Goal: Transaction & Acquisition: Book appointment/travel/reservation

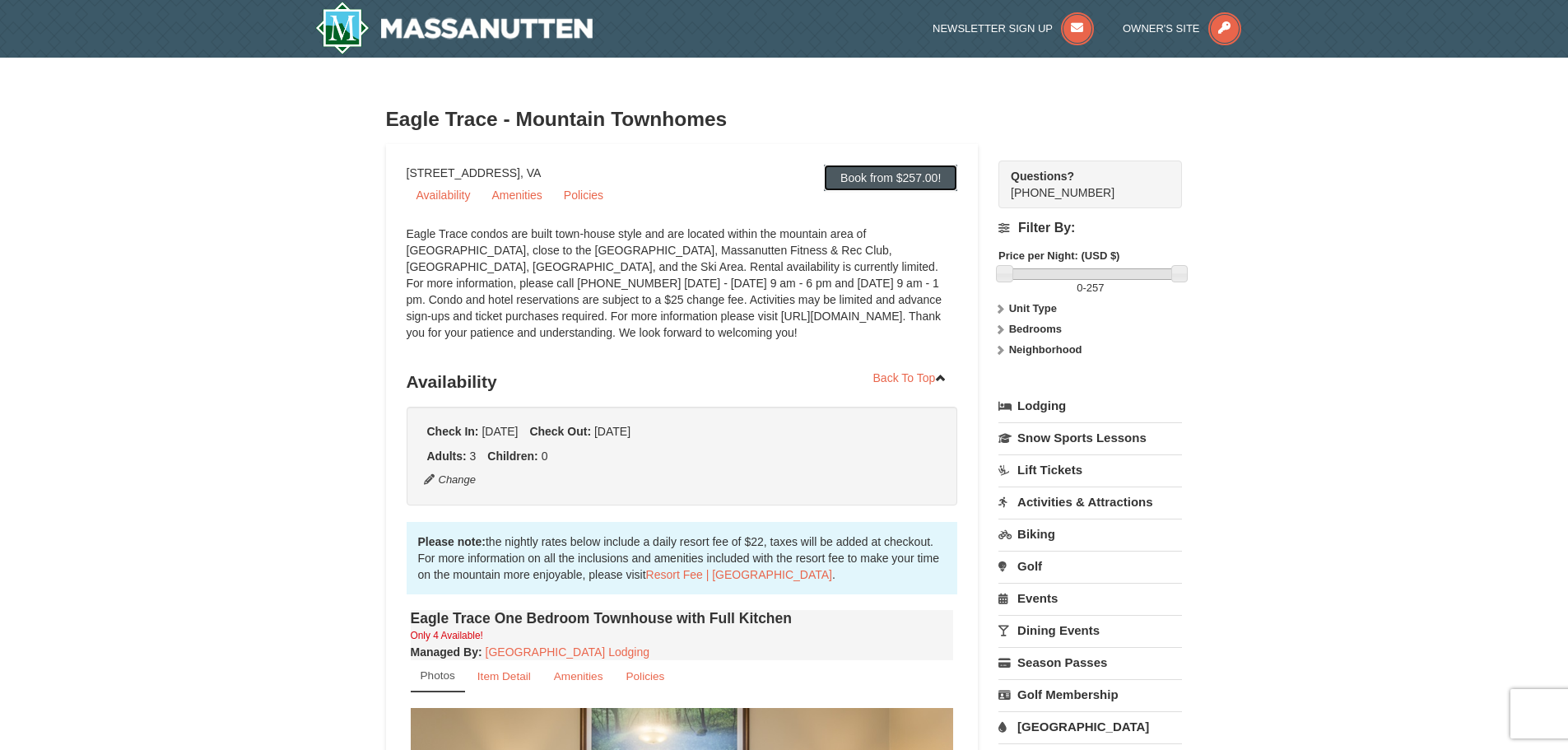
click at [910, 175] on link "Book from $257.00!" at bounding box center [891, 178] width 133 height 26
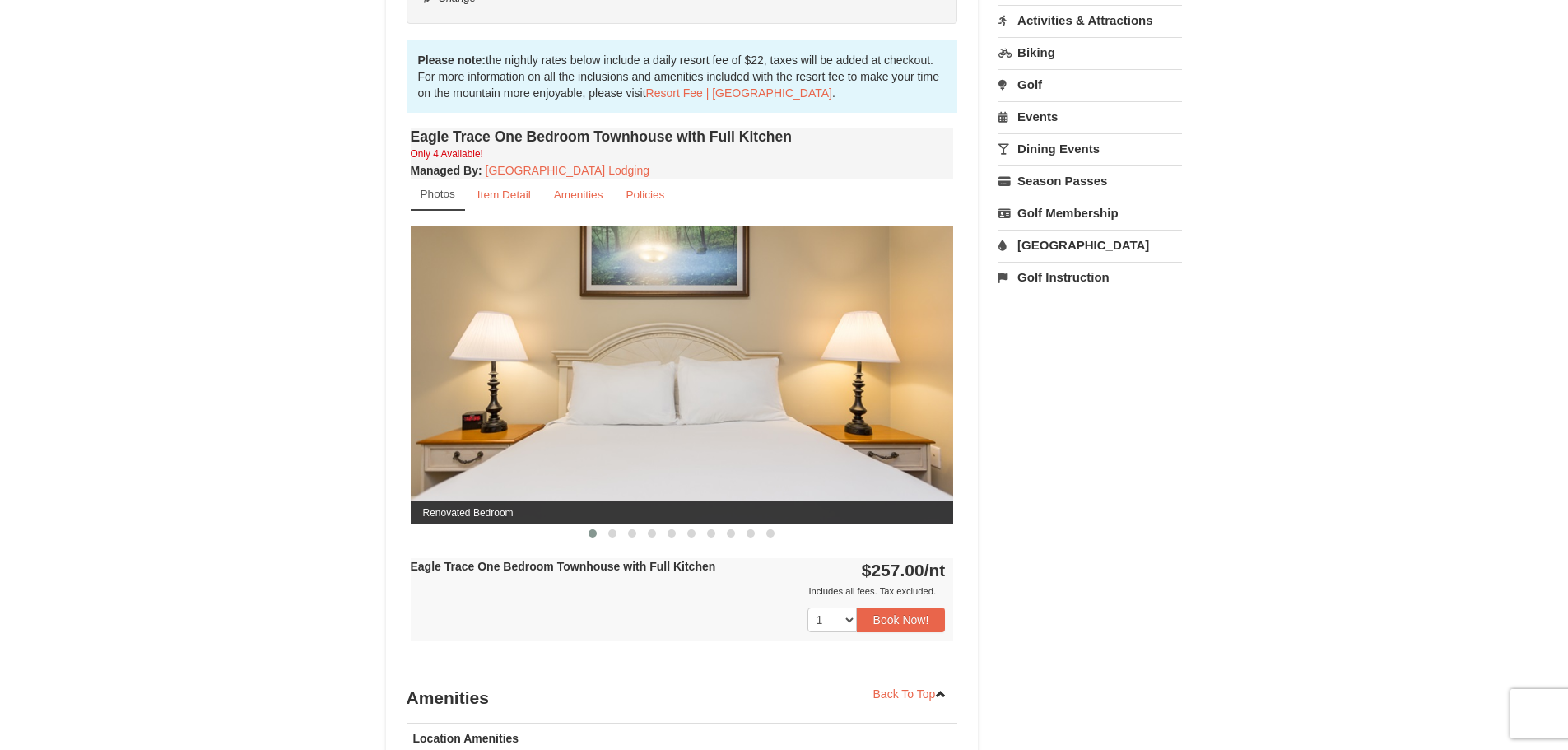
scroll to position [492, 0]
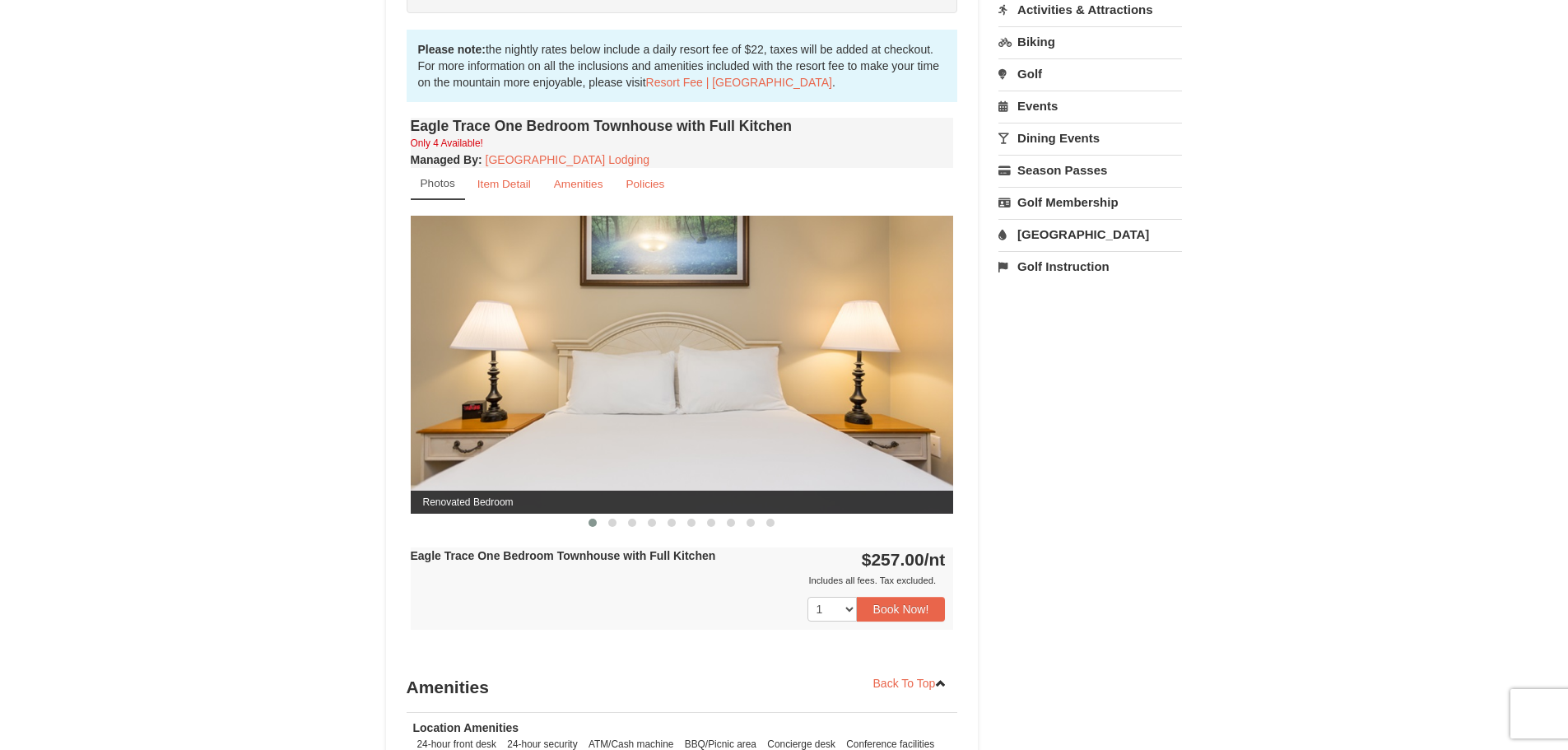
click at [704, 383] on img at bounding box center [681, 364] width 543 height 298
click at [611, 521] on span at bounding box center [612, 523] width 8 height 8
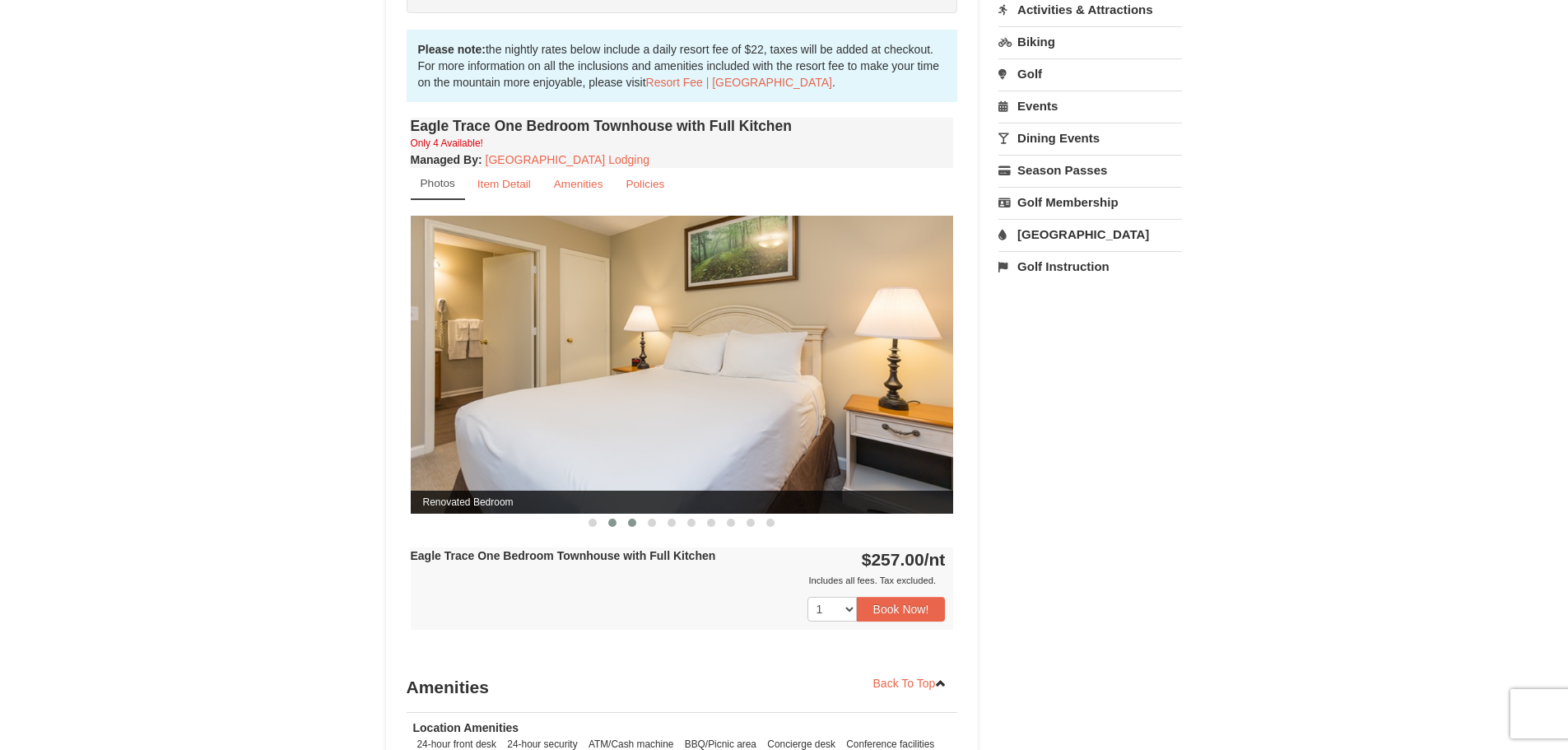
click at [630, 519] on span at bounding box center [632, 523] width 8 height 8
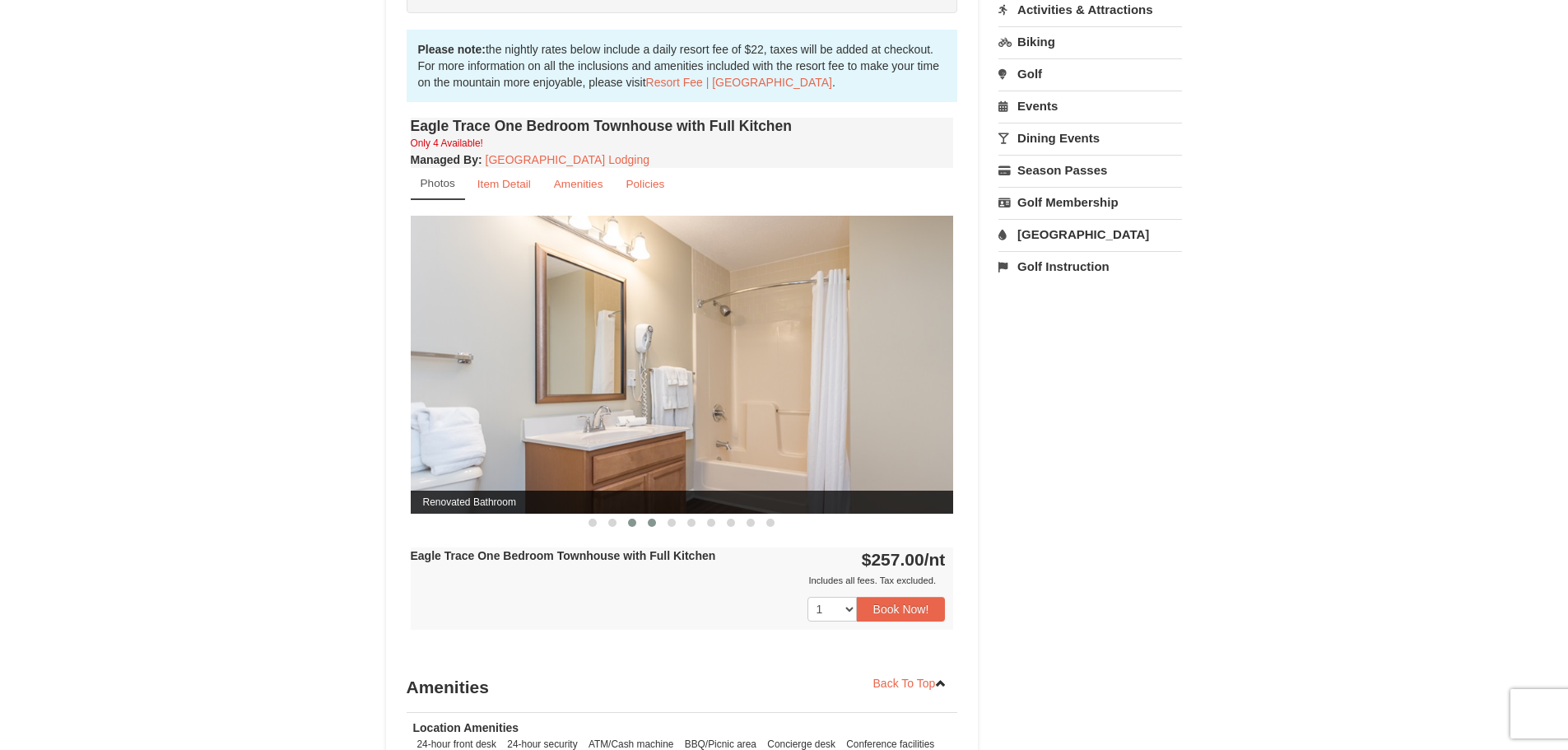
click at [650, 522] on span at bounding box center [652, 523] width 8 height 8
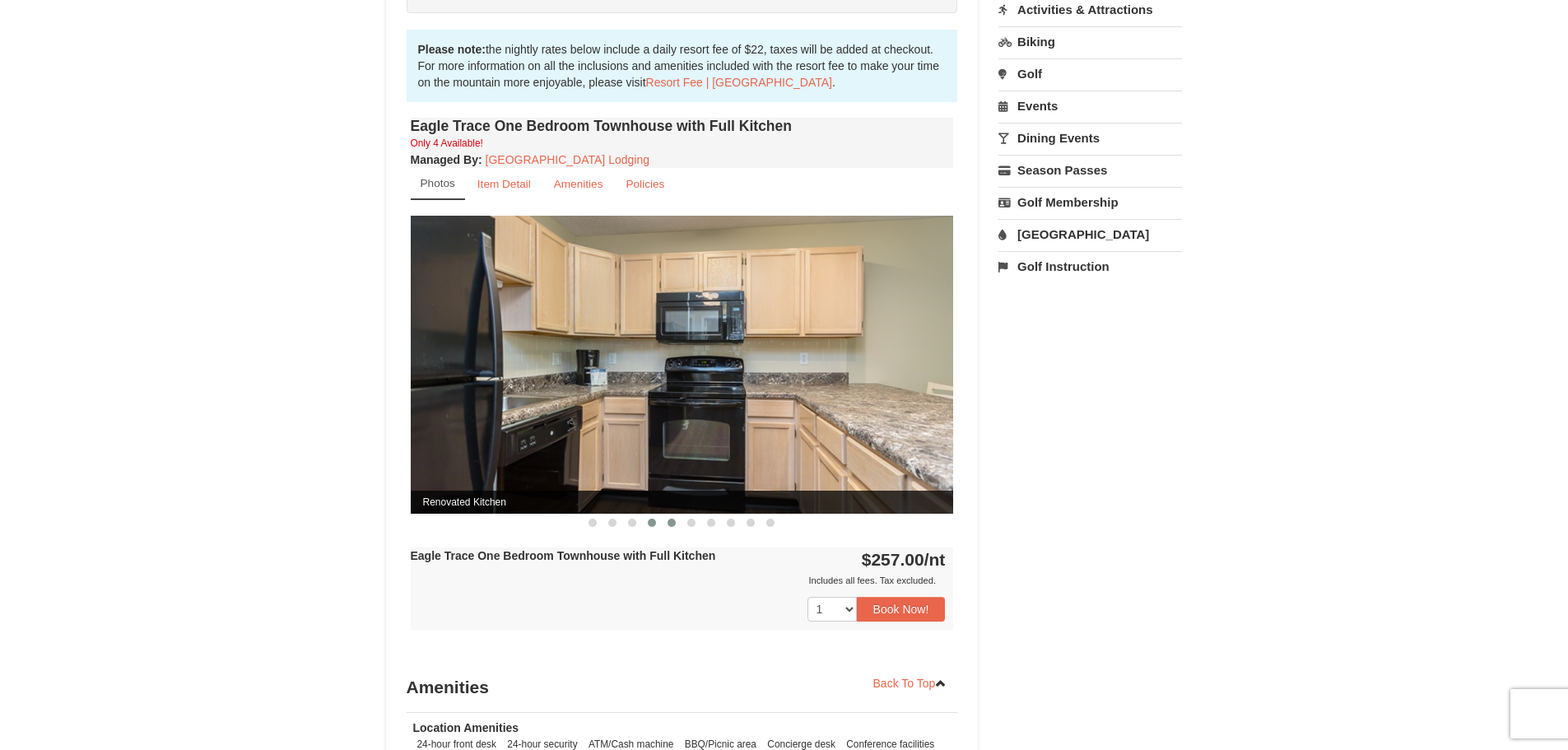
click at [669, 521] on span at bounding box center [672, 523] width 8 height 8
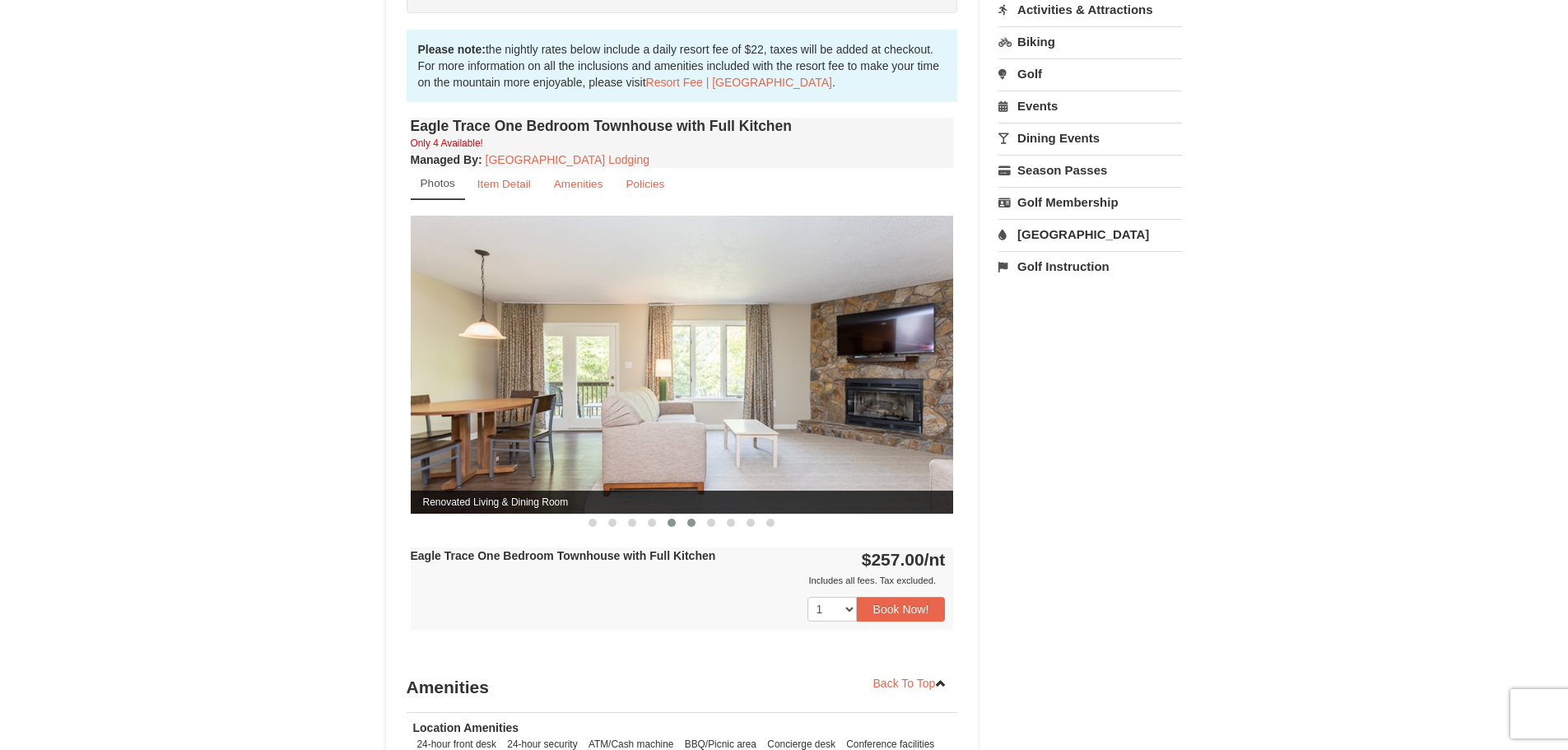
click at [692, 520] on span at bounding box center [691, 523] width 8 height 8
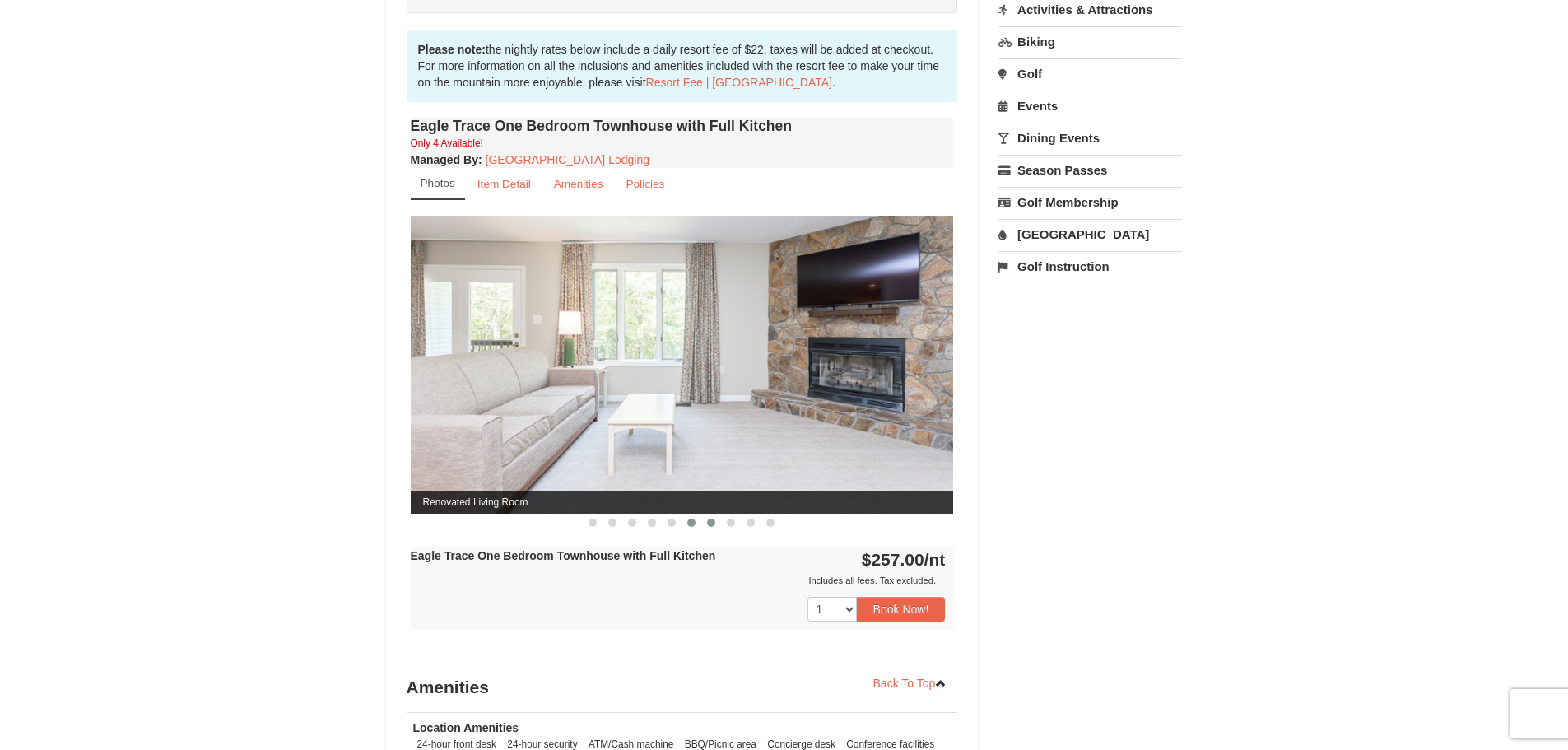
click at [711, 522] on span at bounding box center [711, 523] width 8 height 8
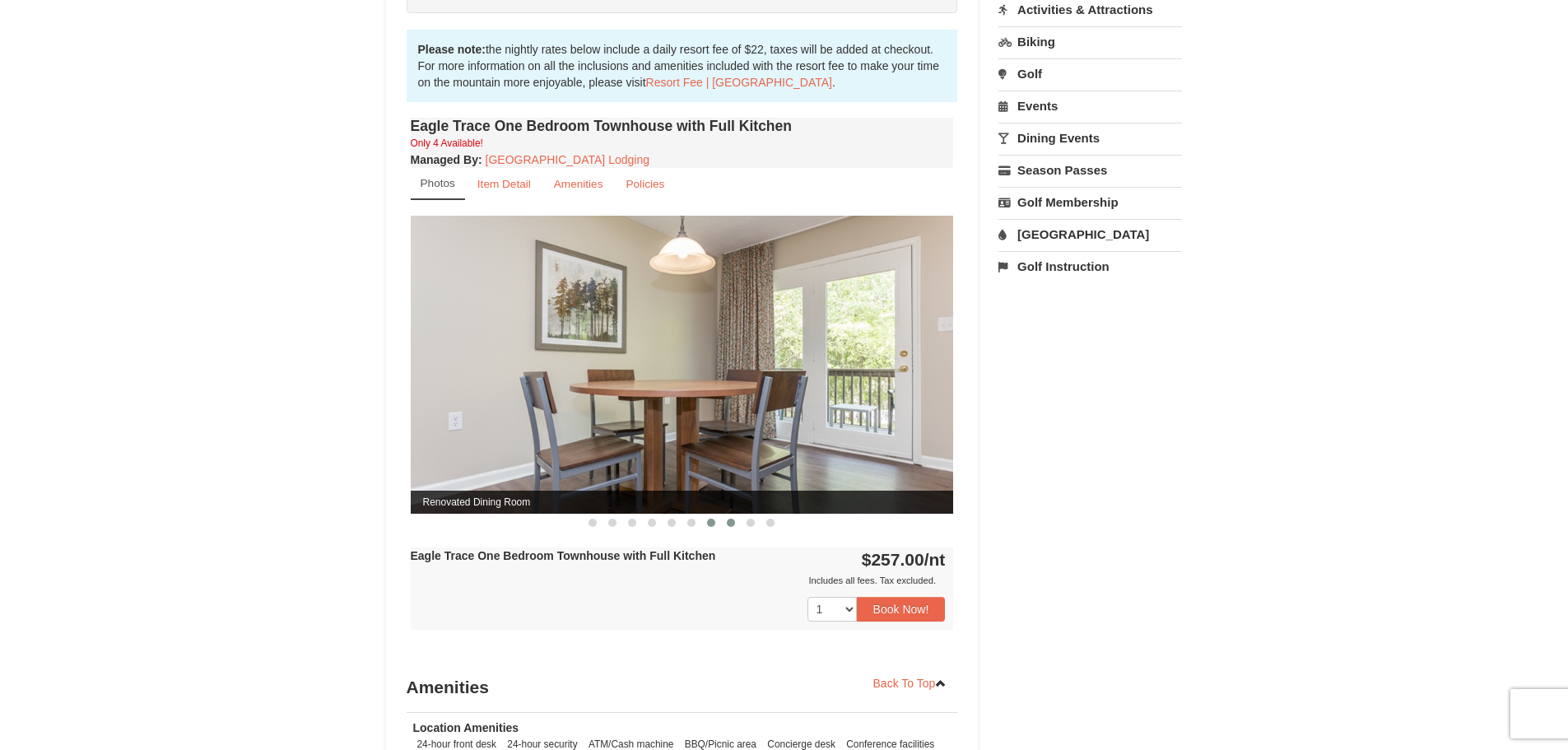
click at [729, 522] on span at bounding box center [731, 523] width 8 height 8
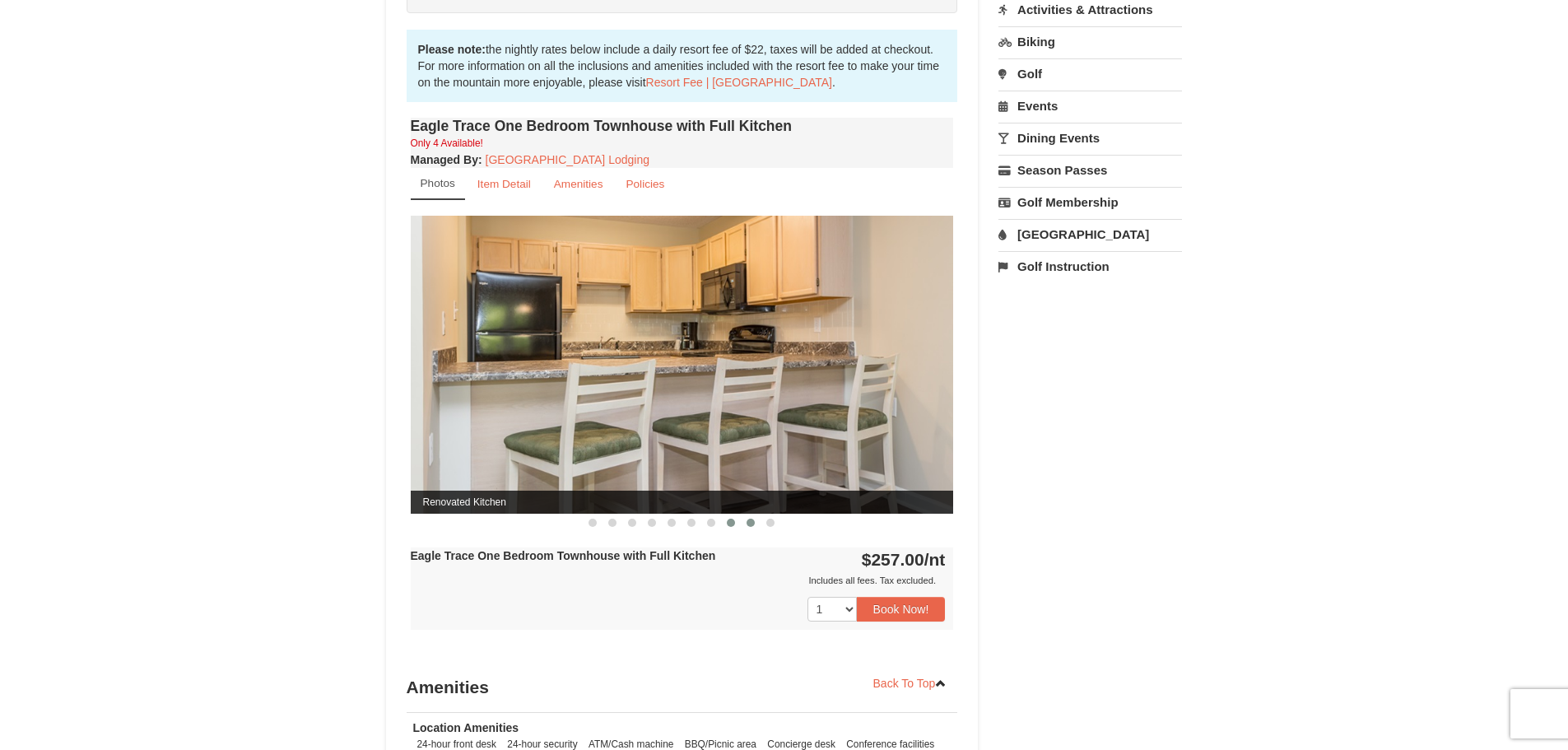
click at [749, 523] on span at bounding box center [751, 523] width 8 height 8
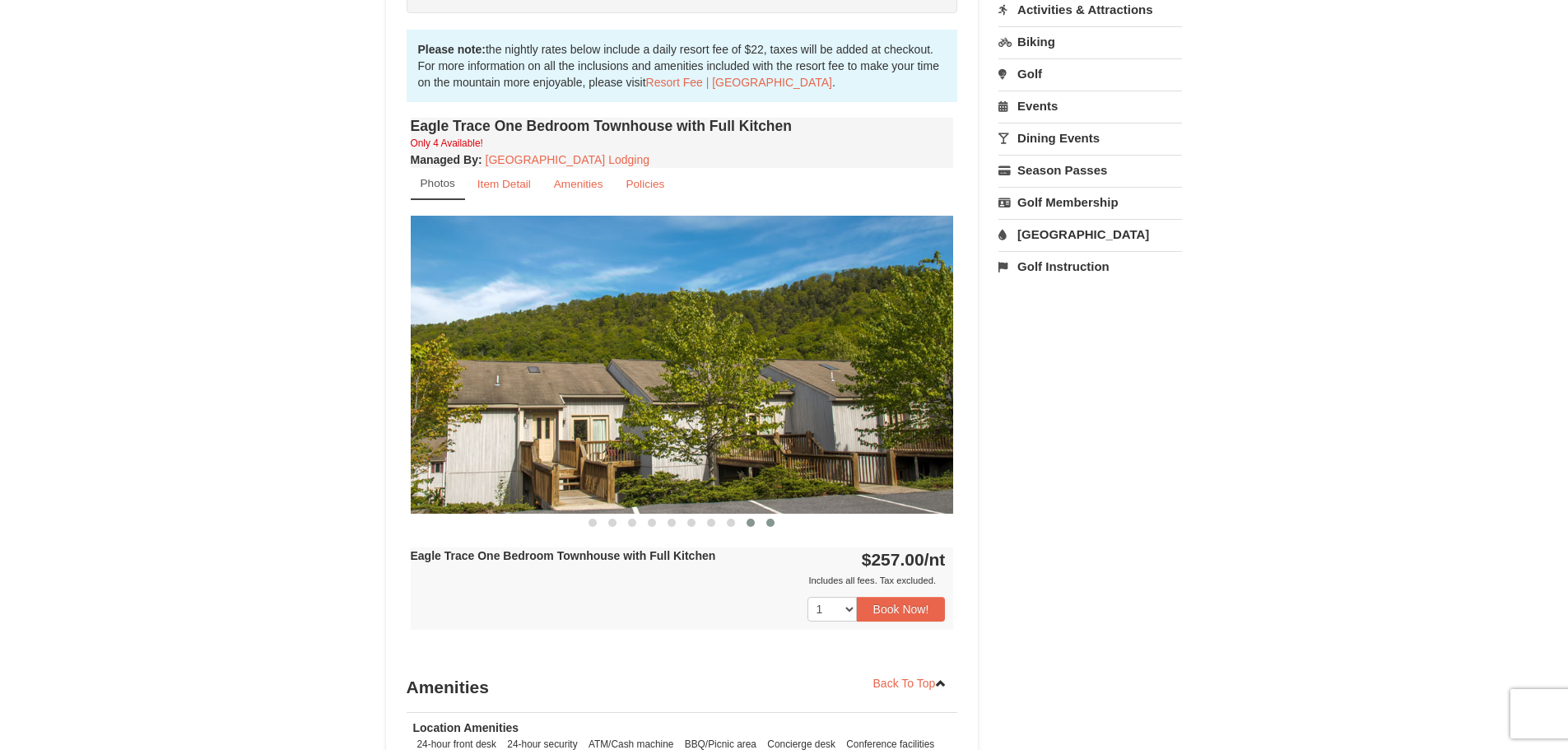
click at [770, 521] on span at bounding box center [770, 523] width 8 height 8
